Goal: Check status: Check status

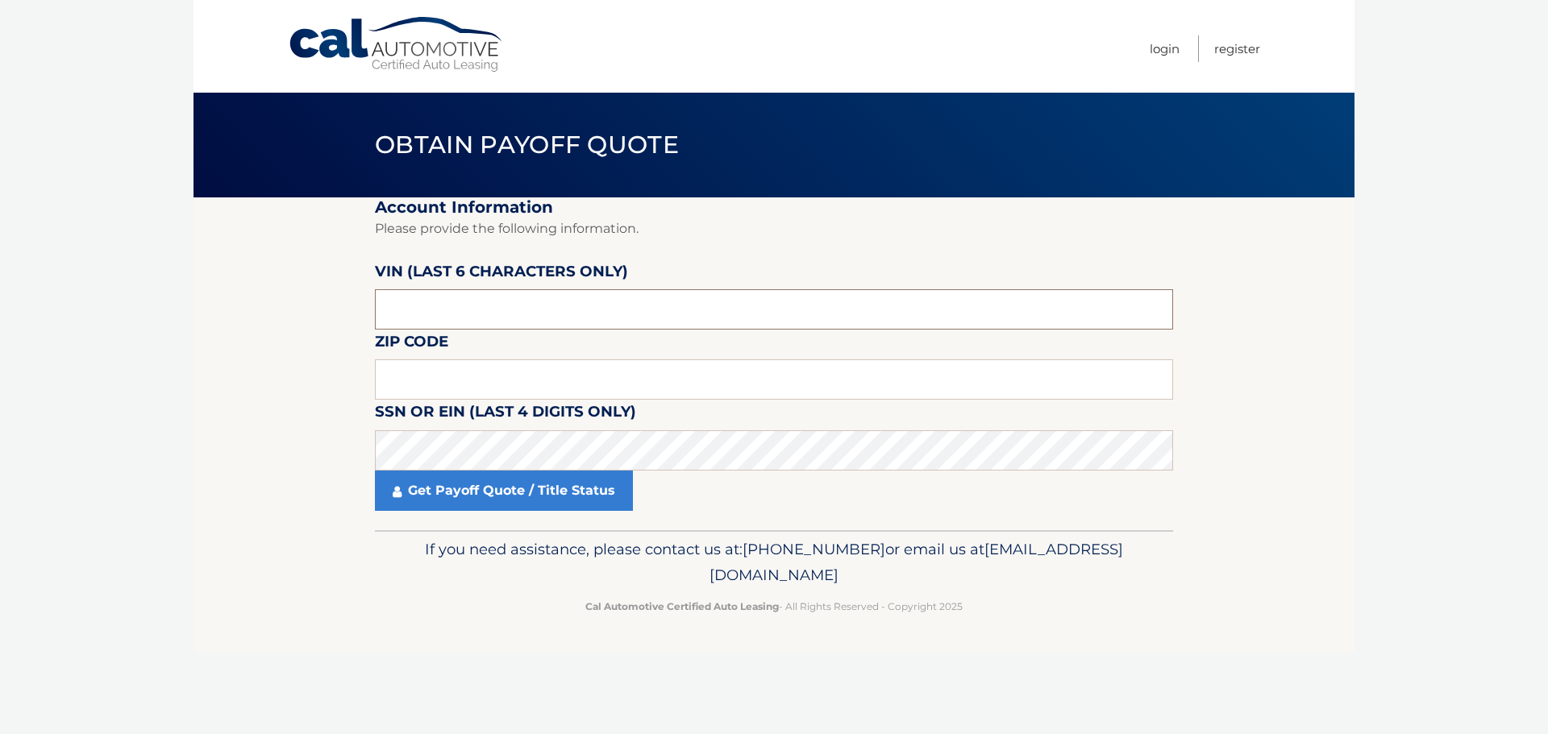
click at [443, 306] on input "text" at bounding box center [774, 309] width 798 height 40
type input "615880"
click at [442, 369] on input "text" at bounding box center [774, 379] width 798 height 40
type input "33470"
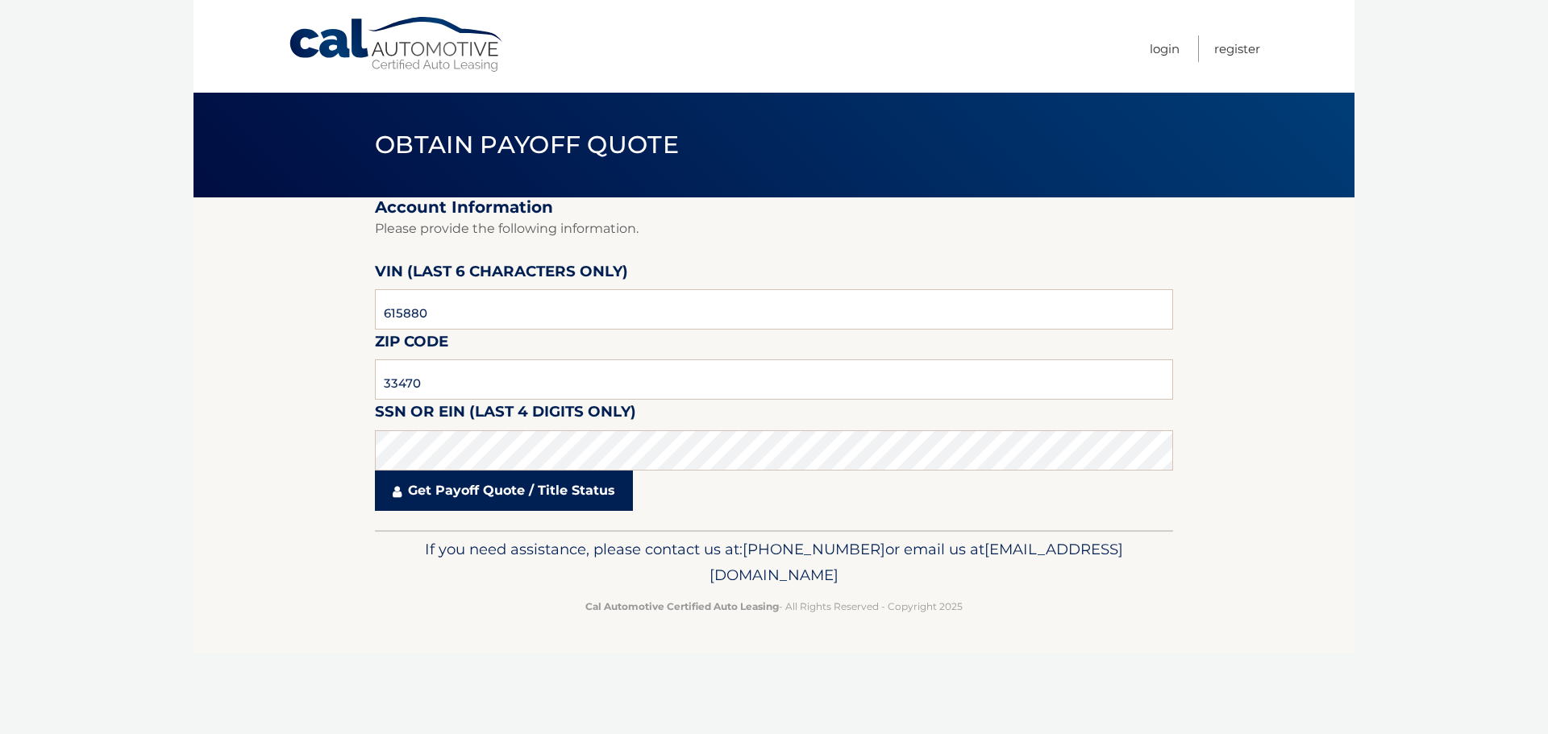
click at [493, 485] on link "Get Payoff Quote / Title Status" at bounding box center [504, 491] width 258 height 40
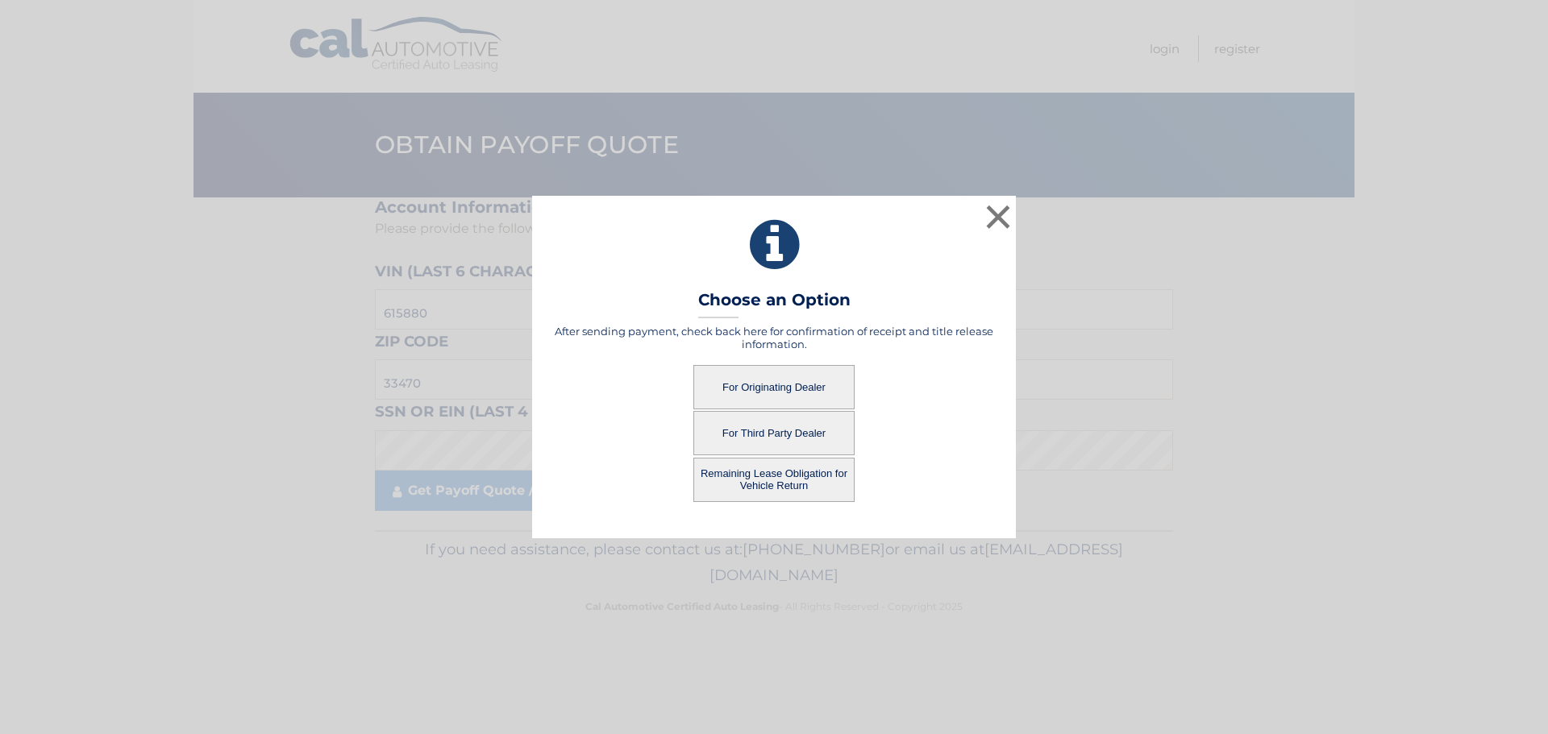
click at [773, 388] on button "For Originating Dealer" at bounding box center [773, 387] width 161 height 44
